Goal: Information Seeking & Learning: Learn about a topic

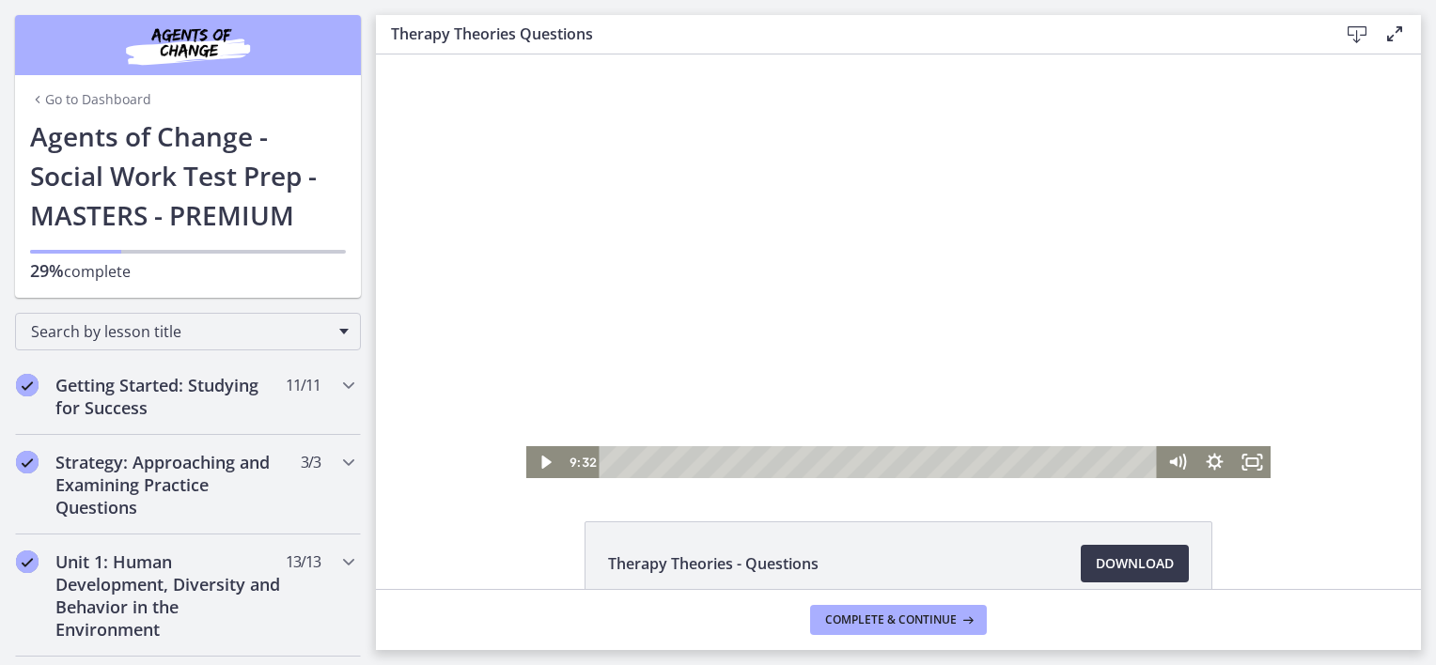
click at [769, 309] on div at bounding box center [898, 267] width 745 height 424
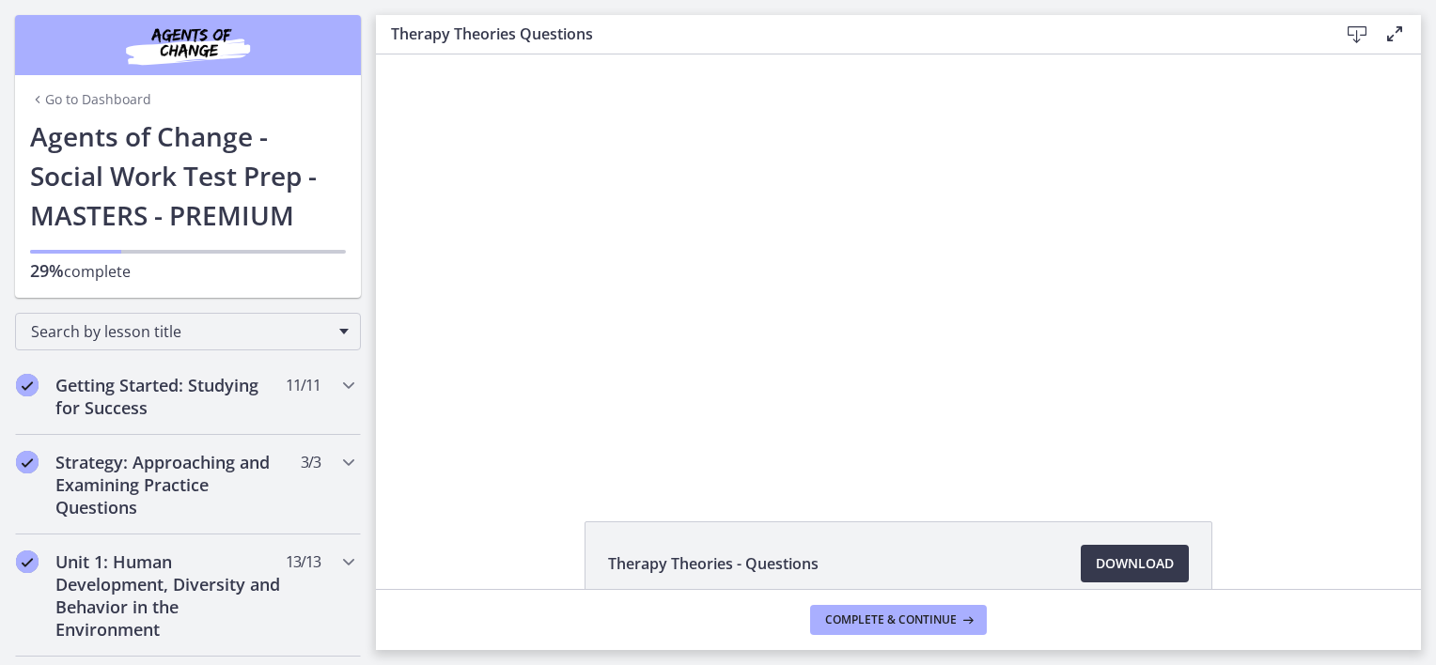
click at [647, 507] on div "Therapy Theories - Questions Download Opens in a new window" at bounding box center [898, 322] width 1045 height 535
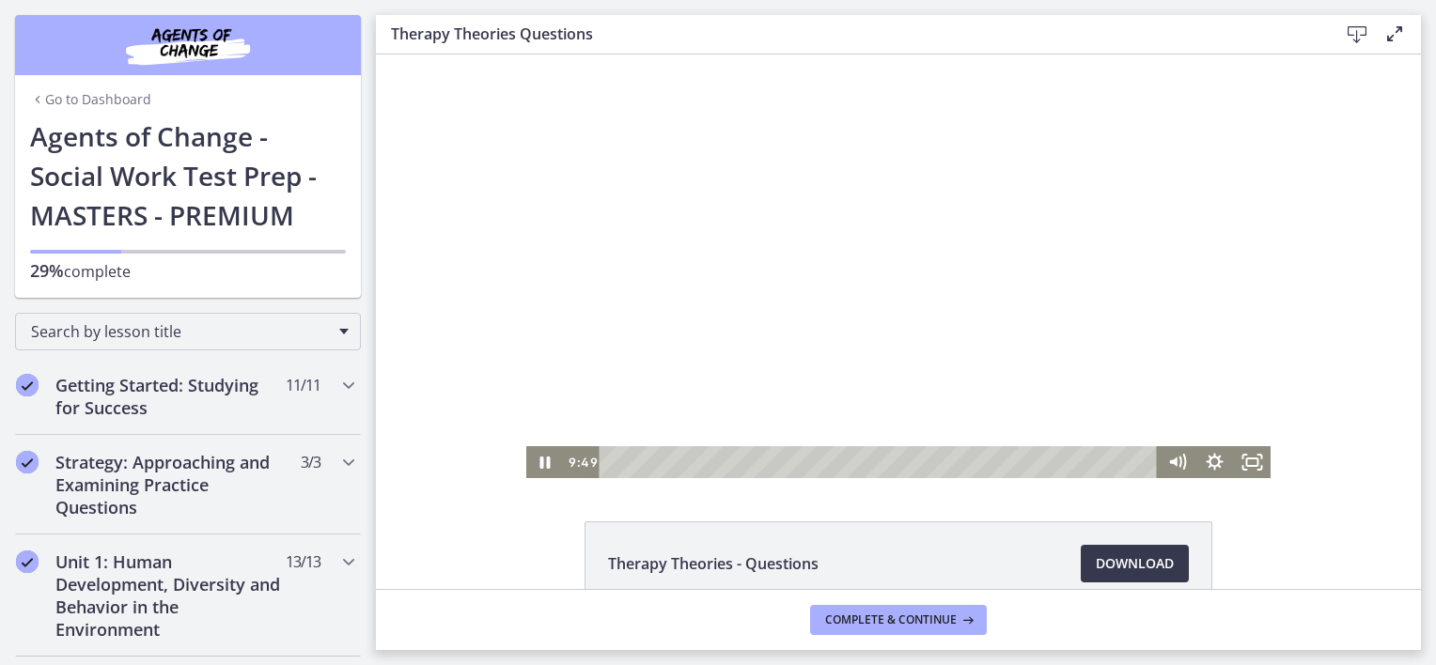
click at [674, 346] on div at bounding box center [898, 267] width 745 height 424
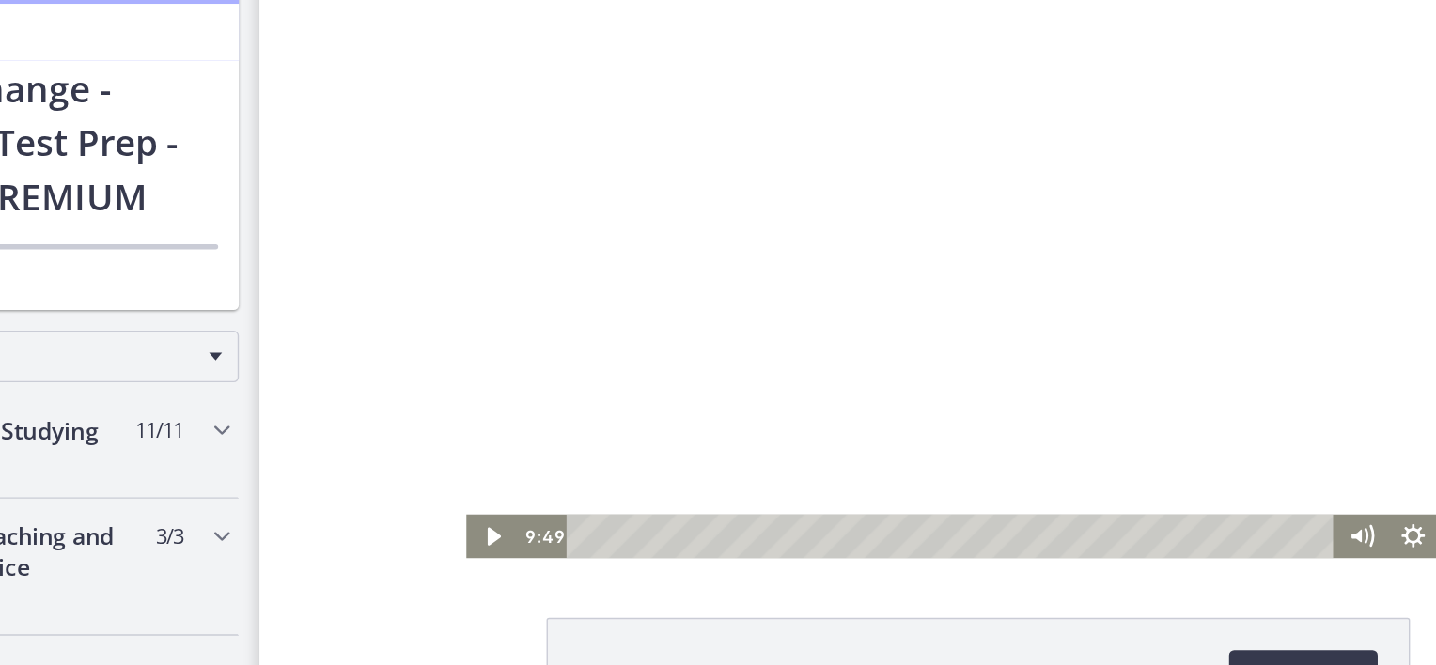
click at [569, 186] on div at bounding box center [782, 189] width 745 height 424
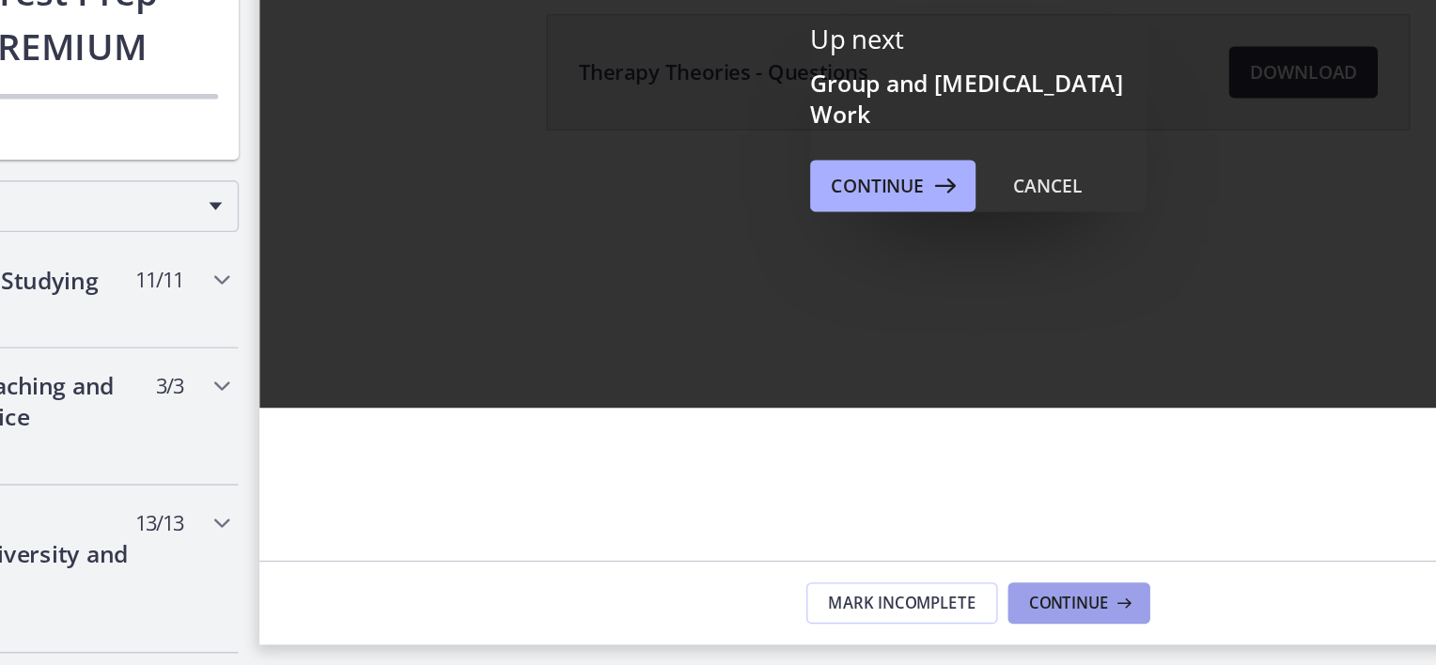
click at [944, 619] on span "Continue" at bounding box center [964, 620] width 58 height 15
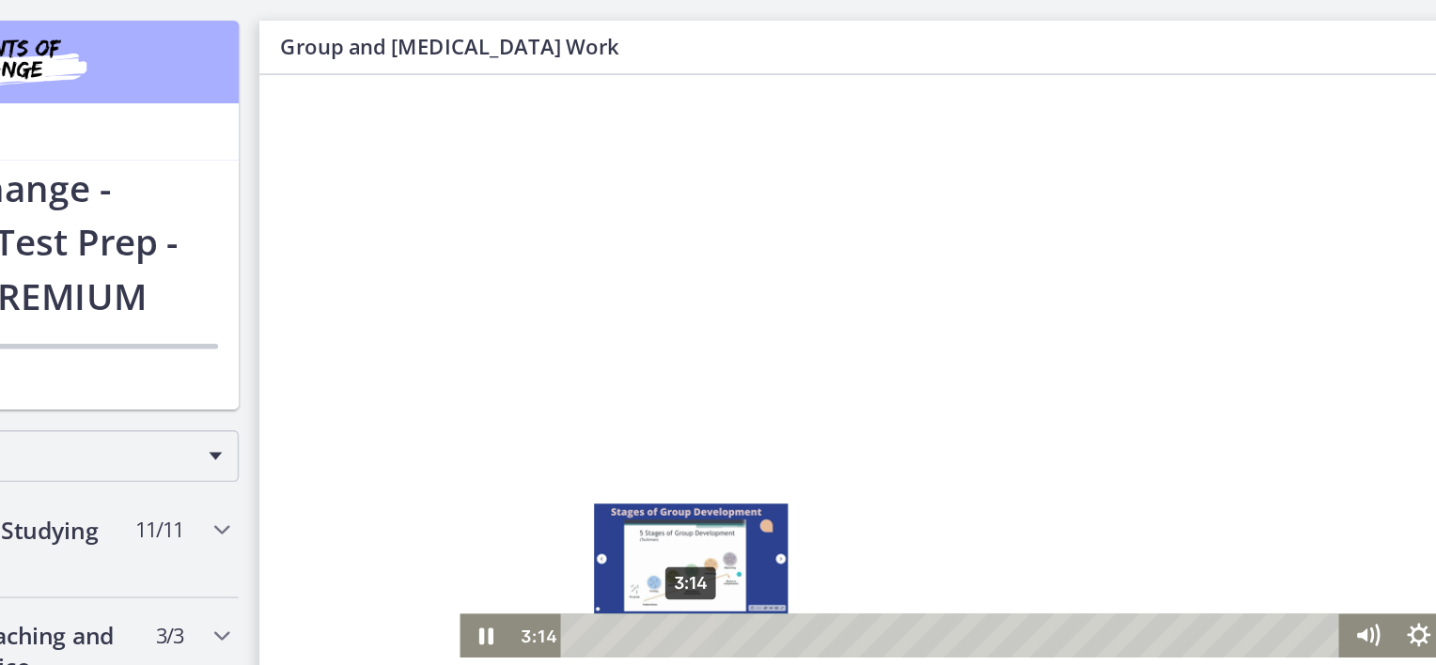
click at [566, 481] on div "3:14" at bounding box center [764, 482] width 544 height 32
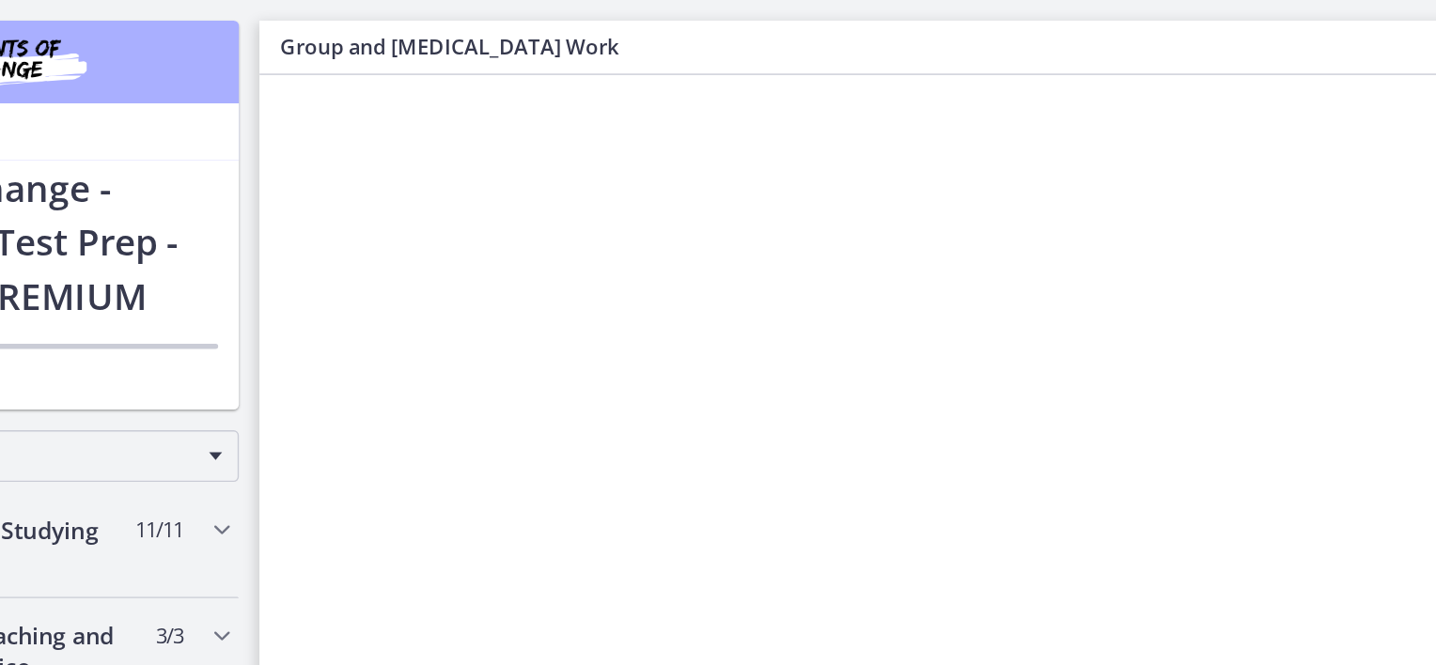
click at [670, 393] on div at bounding box center [782, 286] width 754 height 424
